Goal: Task Accomplishment & Management: Use online tool/utility

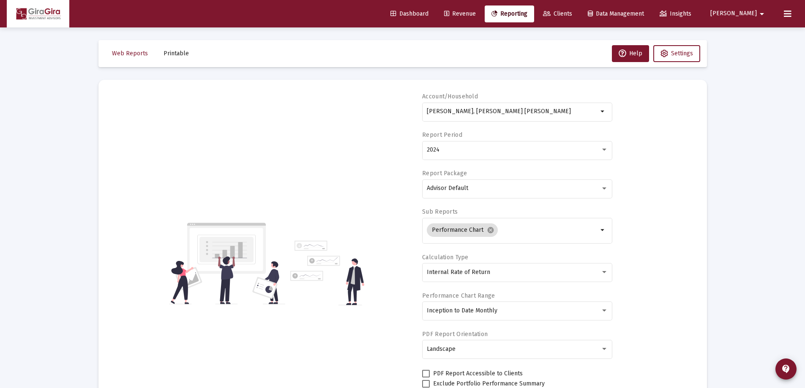
select select "View all"
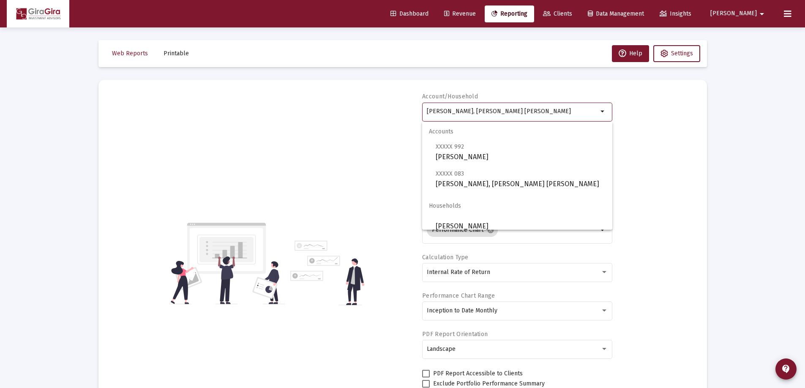
drag, startPoint x: 426, startPoint y: 111, endPoint x: 846, endPoint y: 109, distance: 419.2
click at [805, 109] on html "Dashboard Revenue Reporting Clients Data Management Insights [PERSON_NAME] Inte…" at bounding box center [402, 194] width 805 height 388
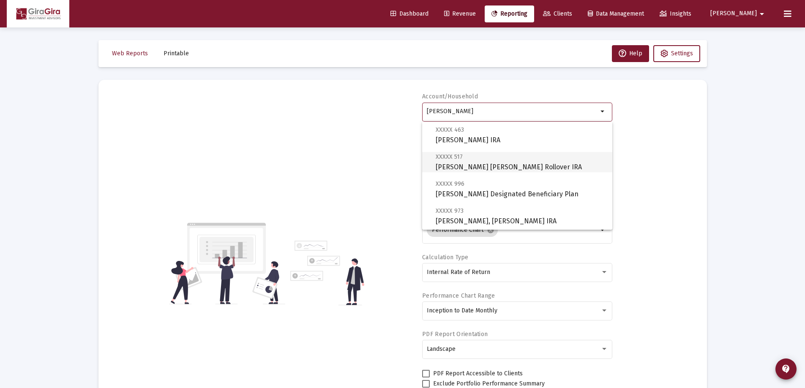
scroll to position [85, 0]
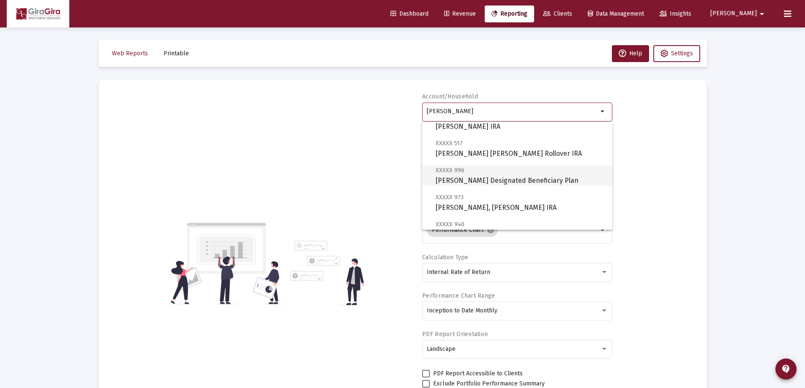
click at [508, 179] on span "XXXXX 996 [PERSON_NAME] Designated Beneficiary Plan" at bounding box center [521, 175] width 170 height 21
type input "[PERSON_NAME] Designated Beneficiary Plan"
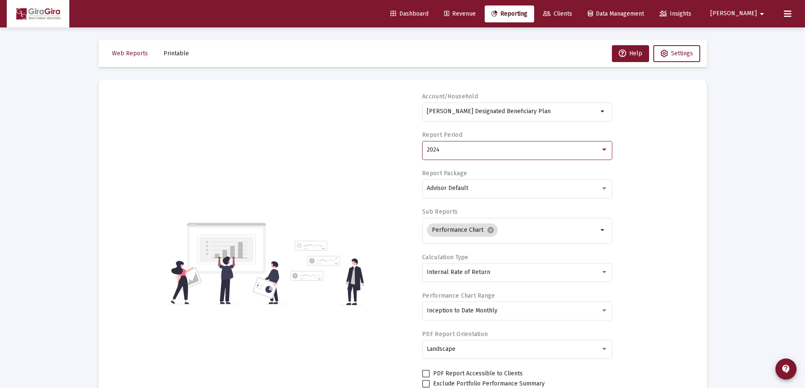
click at [434, 149] on span "2024" at bounding box center [433, 149] width 13 height 7
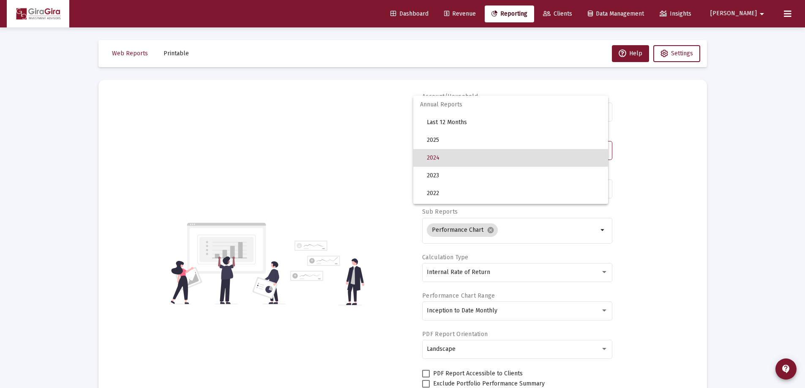
scroll to position [8, 0]
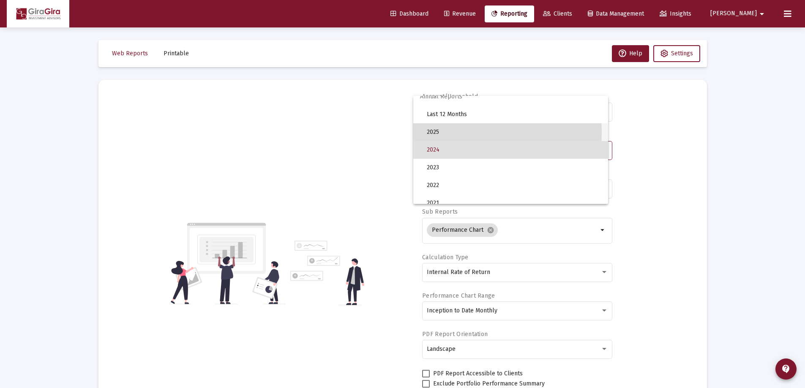
click at [434, 132] on span "2025" at bounding box center [514, 132] width 175 height 18
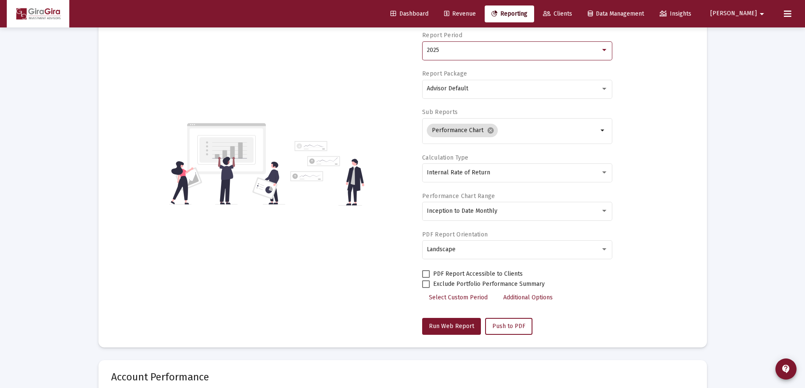
scroll to position [169, 0]
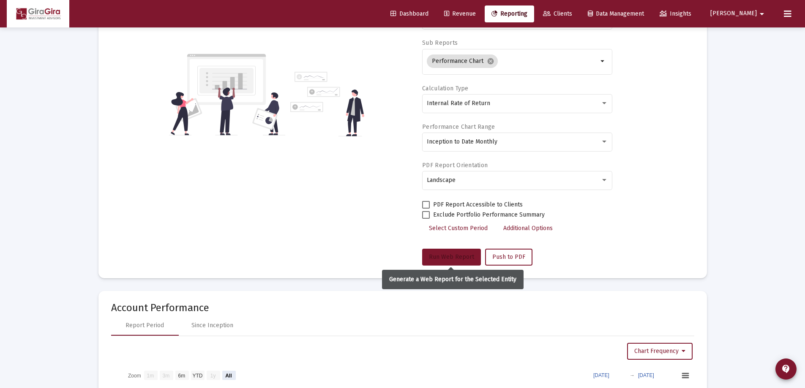
drag, startPoint x: 454, startPoint y: 254, endPoint x: 459, endPoint y: 254, distance: 5.6
click at [454, 253] on button "Run Web Report" at bounding box center [451, 257] width 59 height 17
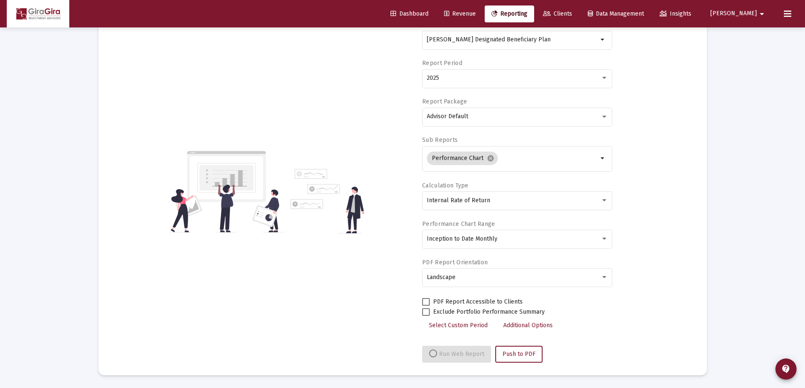
select select "View all"
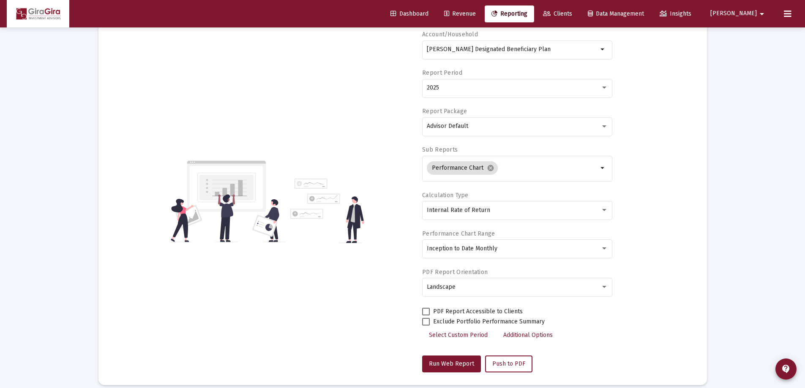
scroll to position [0, 0]
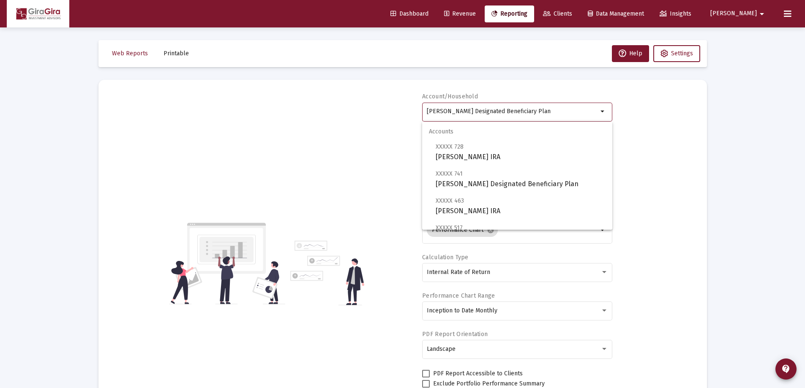
drag, startPoint x: 427, startPoint y: 111, endPoint x: 790, endPoint y: 87, distance: 363.9
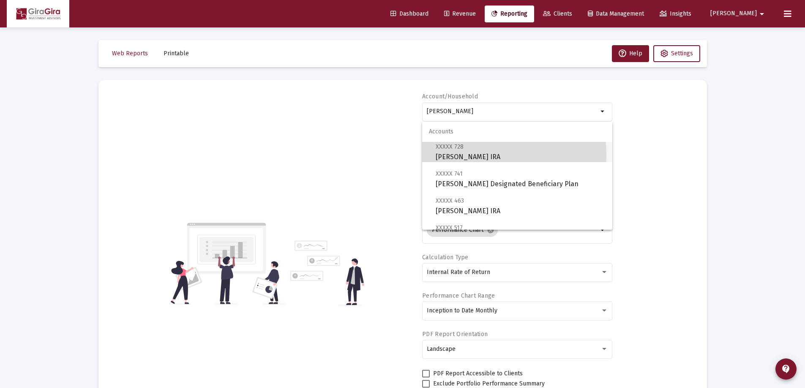
click at [463, 154] on span "XXXXX 728 [PERSON_NAME] IRA" at bounding box center [521, 152] width 170 height 21
type input "[PERSON_NAME] IRA"
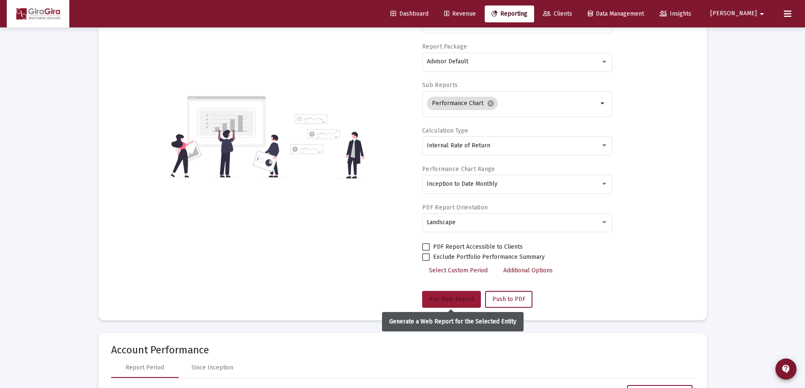
click at [449, 298] on span "Run Web Report" at bounding box center [451, 299] width 45 height 7
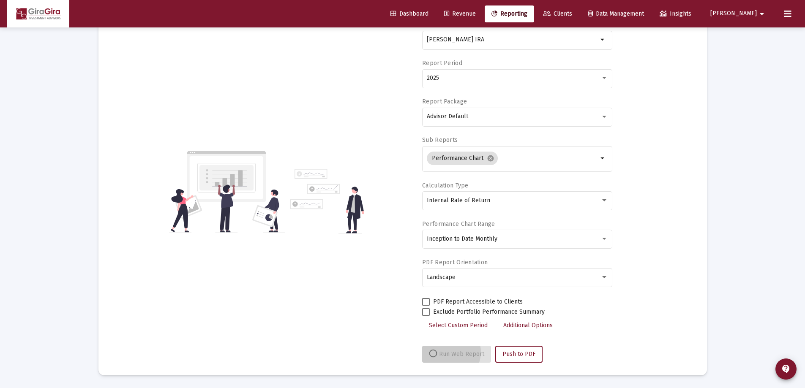
scroll to position [72, 0]
select select "View all"
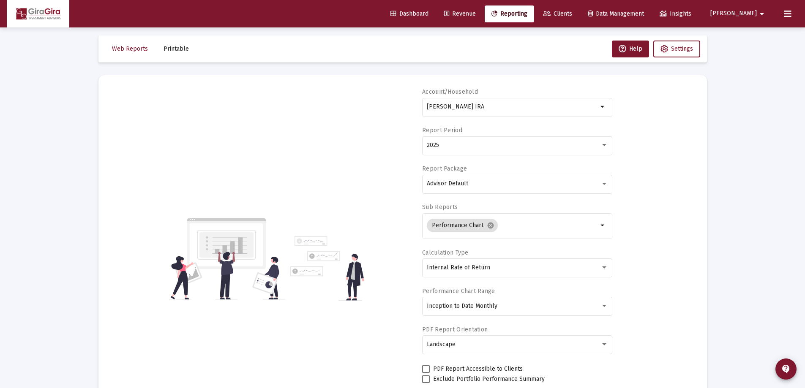
scroll to position [0, 0]
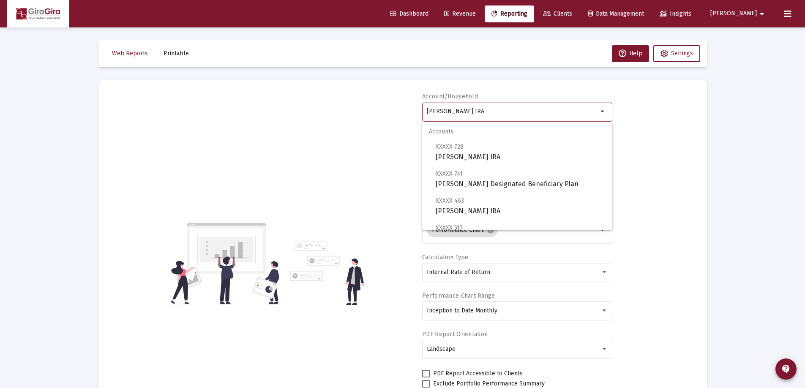
click at [461, 112] on input "[PERSON_NAME] IRA" at bounding box center [512, 111] width 171 height 7
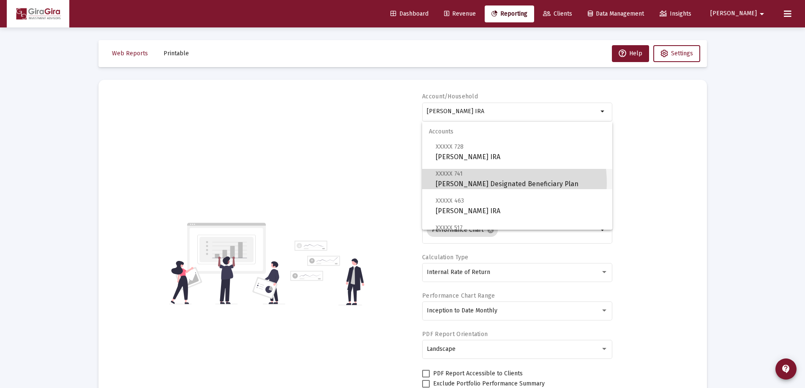
click at [483, 183] on span "XXXXX 741 [PERSON_NAME] Designated Beneficiary Plan" at bounding box center [521, 179] width 170 height 21
type input "[PERSON_NAME] Designated Beneficiary Plan"
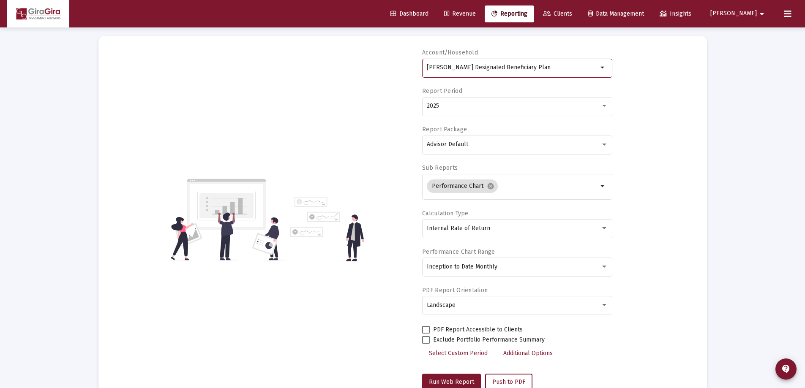
scroll to position [85, 0]
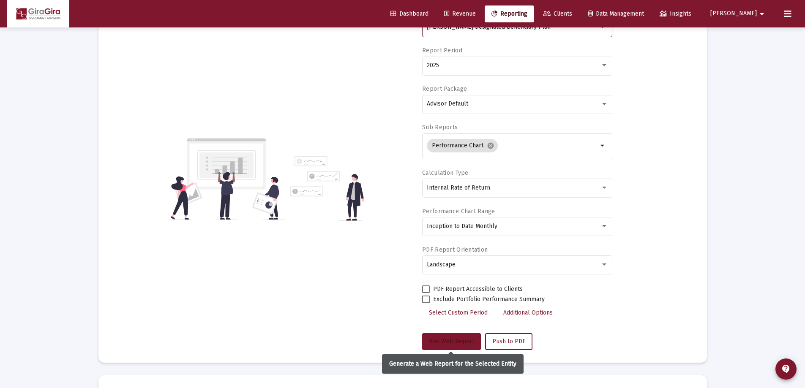
click at [458, 341] on span "Run Web Report" at bounding box center [451, 341] width 45 height 7
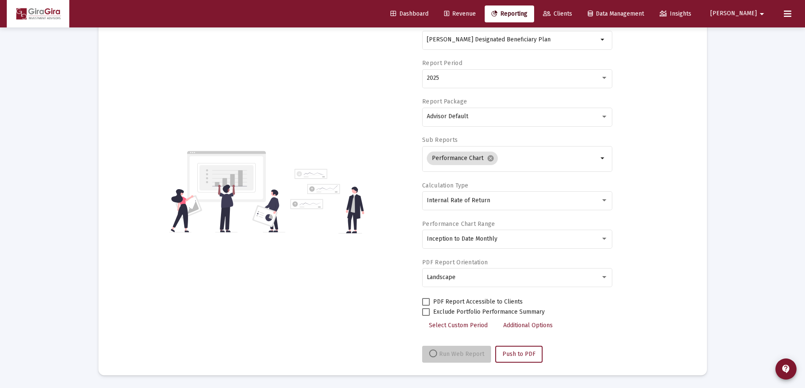
scroll to position [72, 0]
select select "View all"
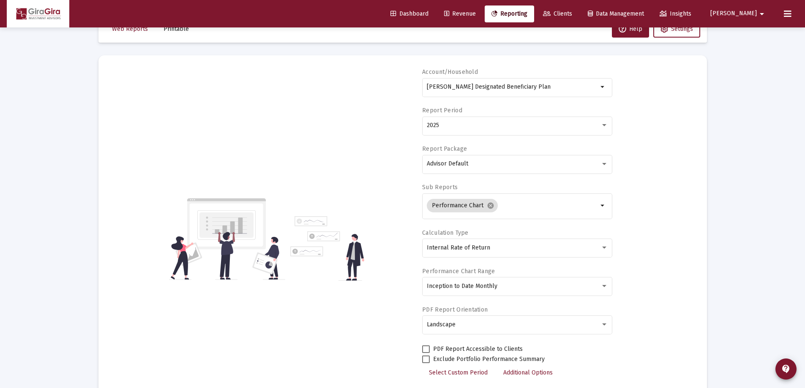
scroll to position [0, 0]
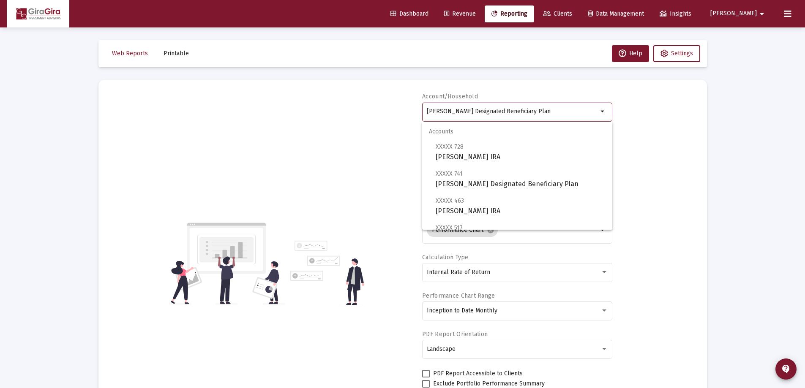
drag, startPoint x: 427, startPoint y: 109, endPoint x: 929, endPoint y: 68, distance: 504.2
click at [805, 68] on html "Dashboard Revenue Reporting Clients Data Management Insights [PERSON_NAME] Inte…" at bounding box center [402, 194] width 805 height 388
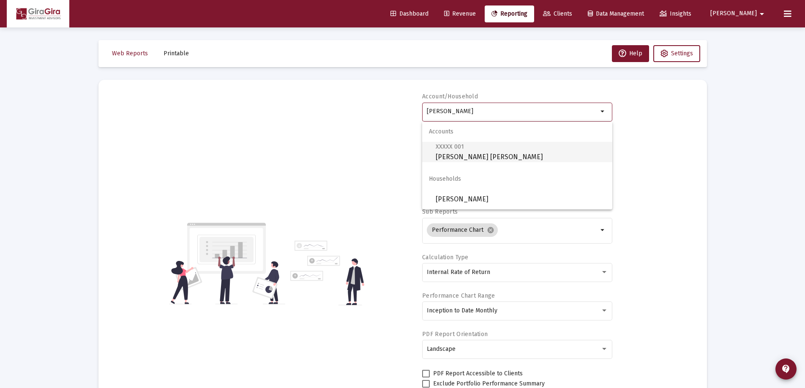
click at [456, 153] on span "XXXXX 001 [PERSON_NAME] [PERSON_NAME]" at bounding box center [521, 152] width 170 height 21
type input "[PERSON_NAME] [PERSON_NAME]"
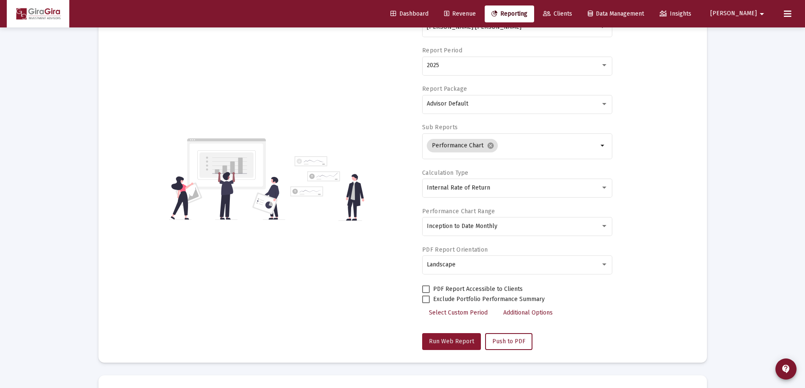
click at [456, 343] on span "Run Web Report" at bounding box center [451, 341] width 45 height 7
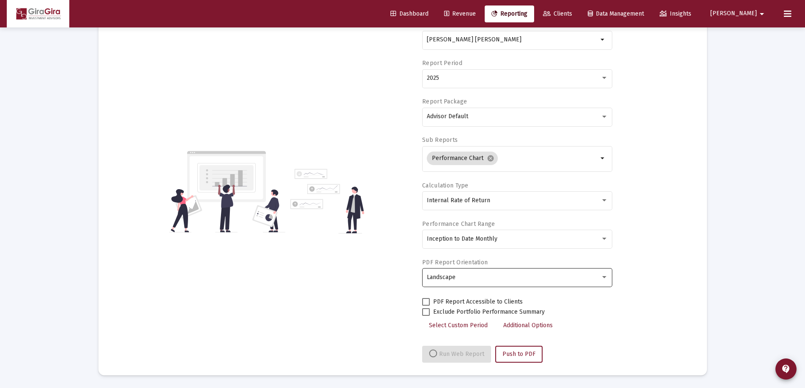
select select "View all"
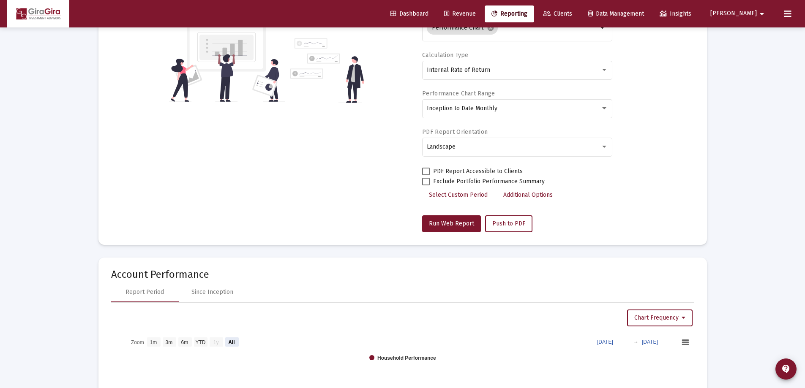
scroll to position [127, 0]
